Goal: Task Accomplishment & Management: Manage account settings

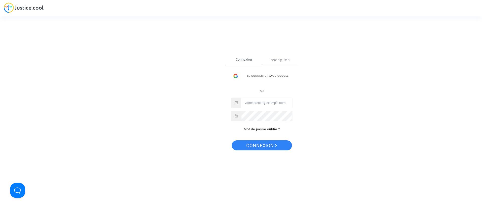
type input "claracoulon.pitcher@gmail.com"
click at [275, 143] on span "Connexion" at bounding box center [261, 145] width 31 height 11
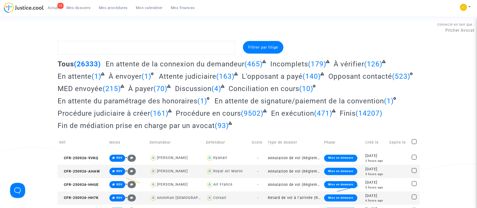
click at [156, 48] on textarea at bounding box center [146, 48] width 177 height 14
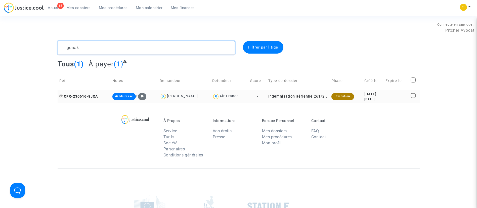
type textarea "gonak"
click at [62, 96] on icon at bounding box center [61, 96] width 4 height 4
click at [368, 95] on div "[DATE]" at bounding box center [373, 94] width 18 height 6
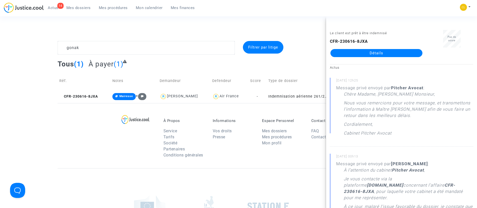
click at [362, 53] on link "Détails" at bounding box center [376, 53] width 92 height 8
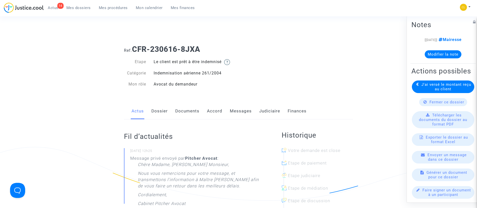
click at [169, 115] on div "Actus Dossier Documents Accord Messages Judiciaire Finances" at bounding box center [238, 111] width 229 height 17
click at [158, 111] on link "Dossier" at bounding box center [159, 111] width 16 height 17
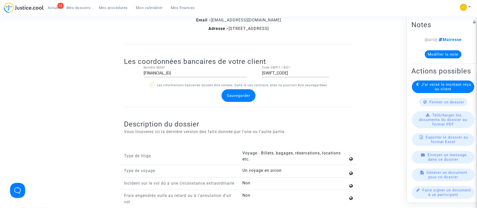
scroll to position [471, 0]
click at [187, 73] on input "[FINANCIAL_ID]" at bounding box center [194, 72] width 103 height 5
